Goal: Navigation & Orientation: Find specific page/section

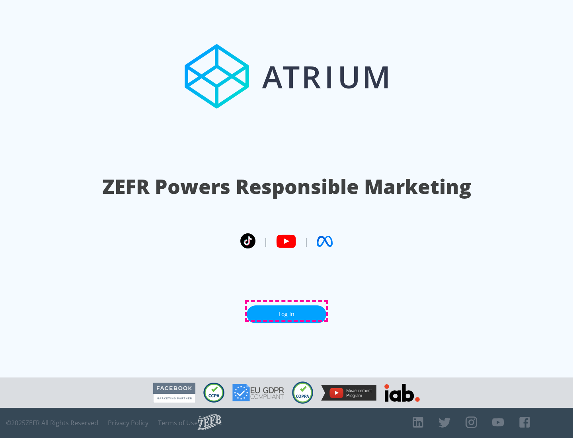
click at [287, 311] on link "Log In" at bounding box center [287, 314] width 80 height 18
